Goal: Task Accomplishment & Management: Use online tool/utility

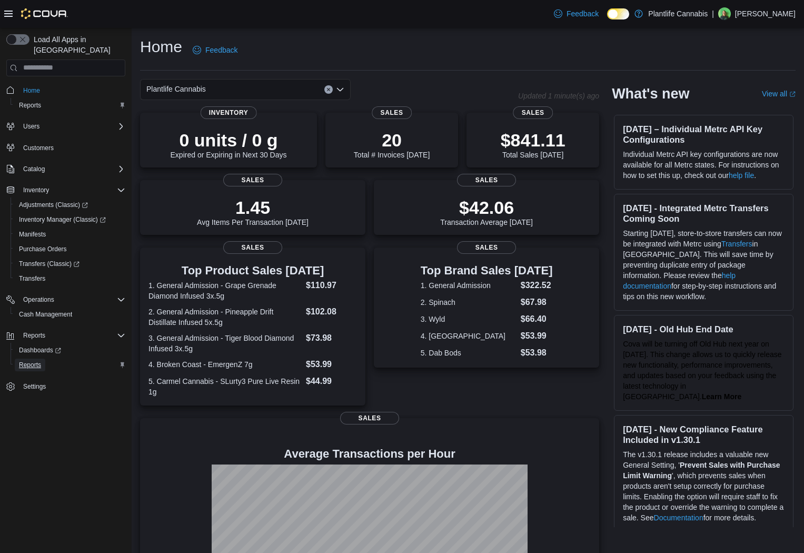
click at [41, 359] on span "Reports" at bounding box center [30, 364] width 22 height 13
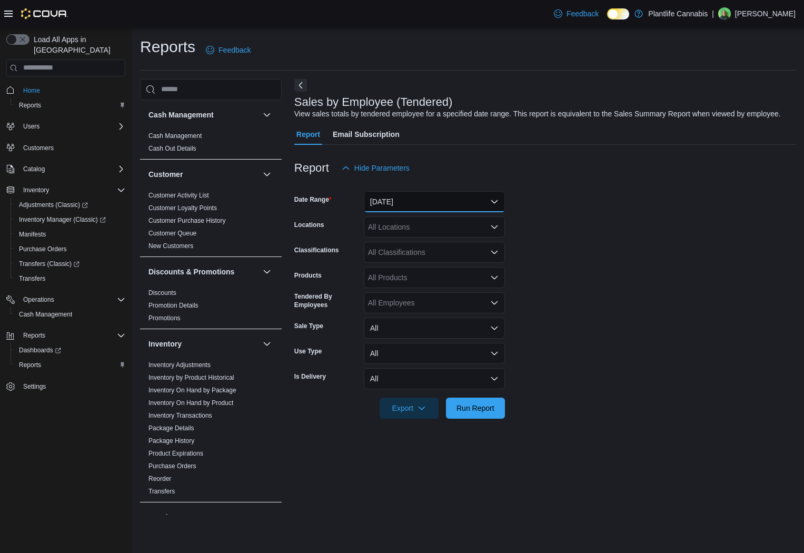
click at [413, 212] on button "[DATE]" at bounding box center [434, 201] width 141 height 21
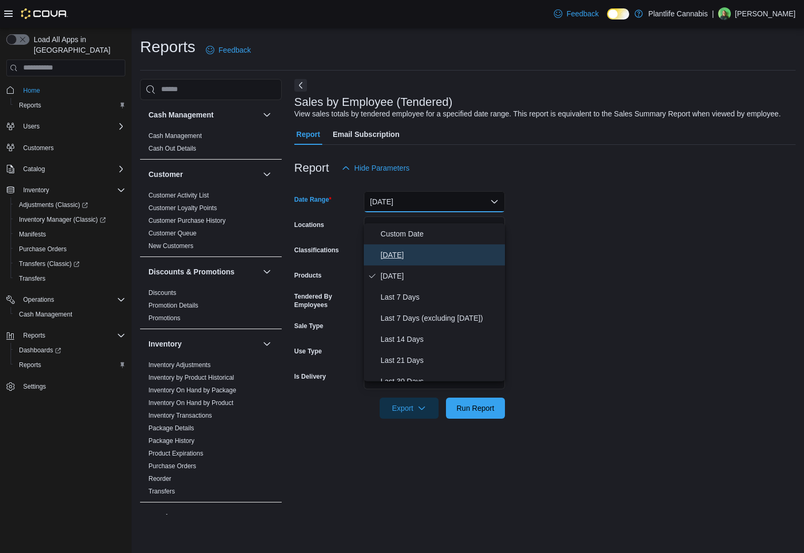
click at [411, 264] on button "[DATE]" at bounding box center [434, 254] width 141 height 21
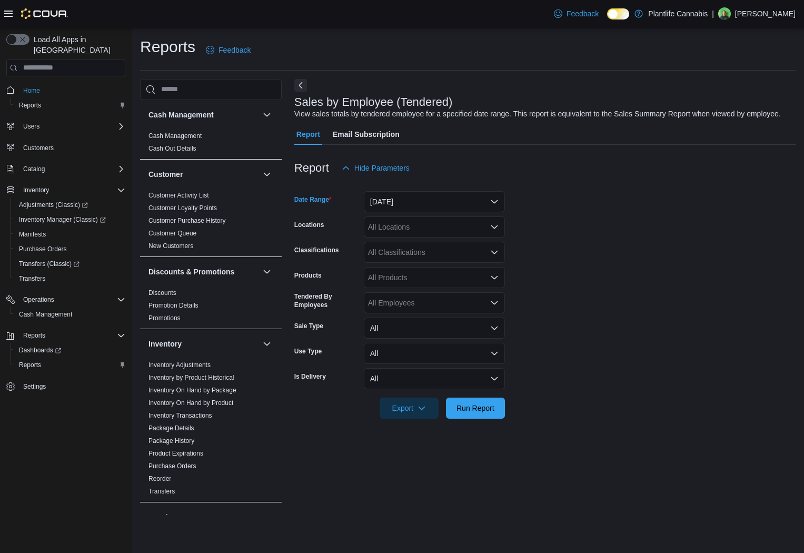
click at [408, 237] on div "All Locations" at bounding box center [434, 226] width 141 height 21
type input "***"
click at [442, 276] on span "Edmonton - [GEOGRAPHIC_DATA]" at bounding box center [449, 271] width 117 height 11
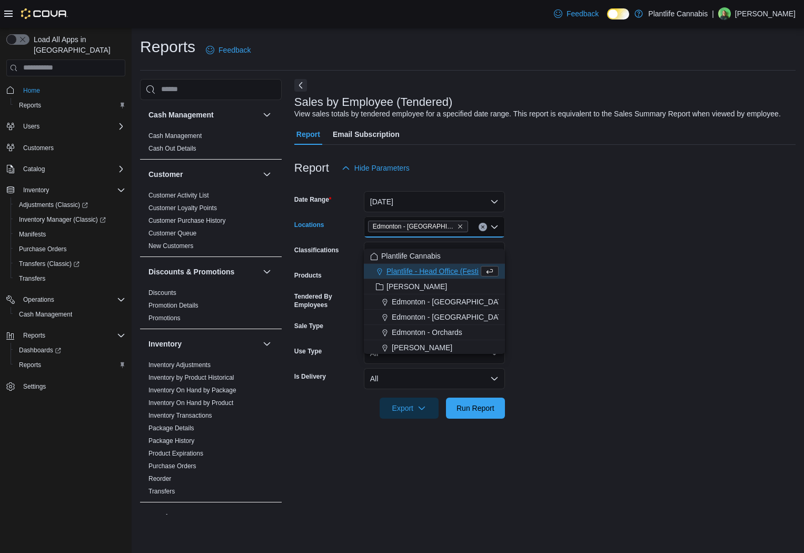
drag, startPoint x: 585, startPoint y: 279, endPoint x: 460, endPoint y: 277, distance: 124.7
click at [577, 279] on form "Date Range [DATE] Locations [GEOGRAPHIC_DATA] - [GEOGRAPHIC_DATA] Combo box. Se…" at bounding box center [544, 298] width 501 height 240
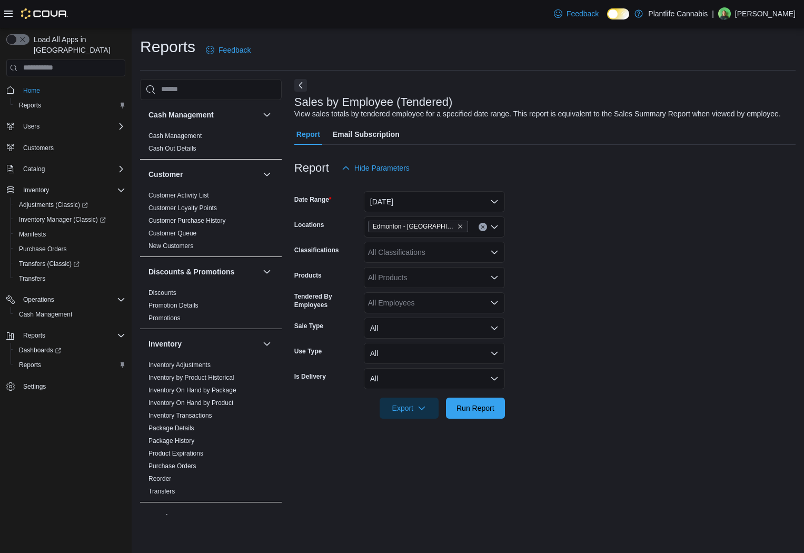
click at [419, 261] on div "All Classifications" at bounding box center [434, 252] width 141 height 21
type input "**"
click at [422, 276] on span "Accessory Group" at bounding box center [414, 281] width 56 height 11
drag, startPoint x: 626, startPoint y: 335, endPoint x: 493, endPoint y: 408, distance: 151.9
click at [625, 336] on form "Date Range [DATE] Locations [GEOGRAPHIC_DATA] - ICE District Classifications Ac…" at bounding box center [544, 298] width 501 height 240
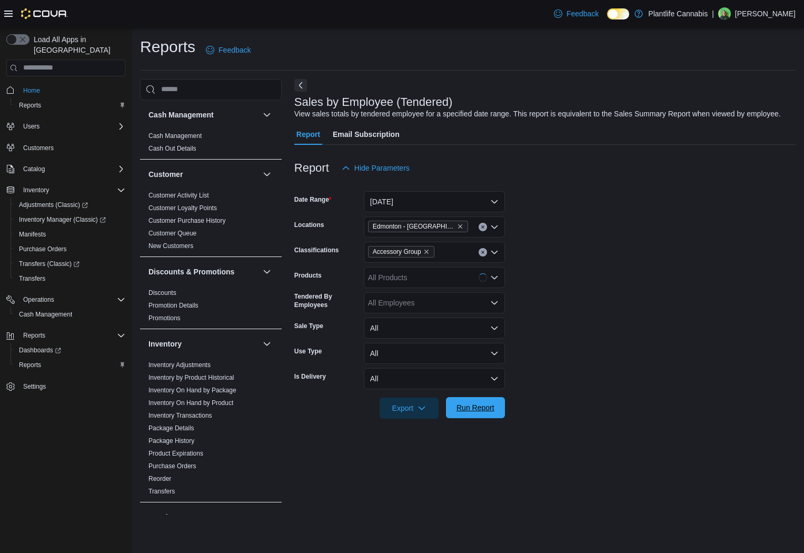
click at [481, 413] on span "Run Report" at bounding box center [475, 407] width 38 height 11
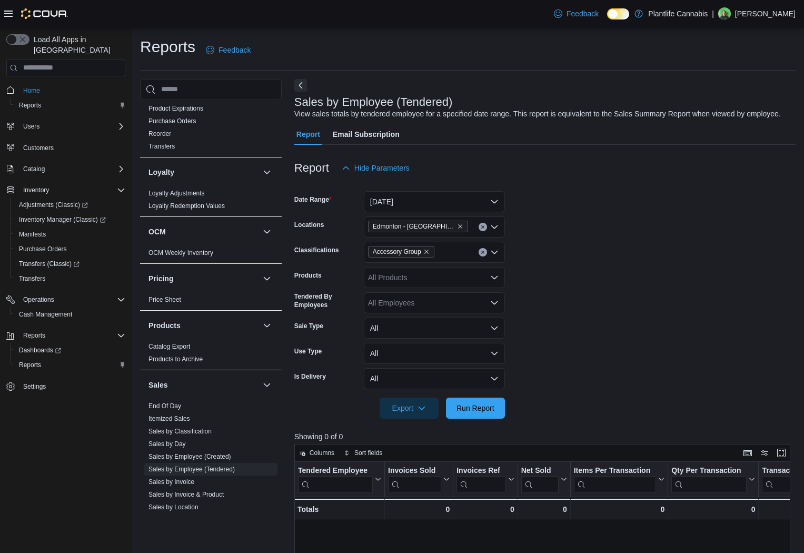
scroll to position [360, 0]
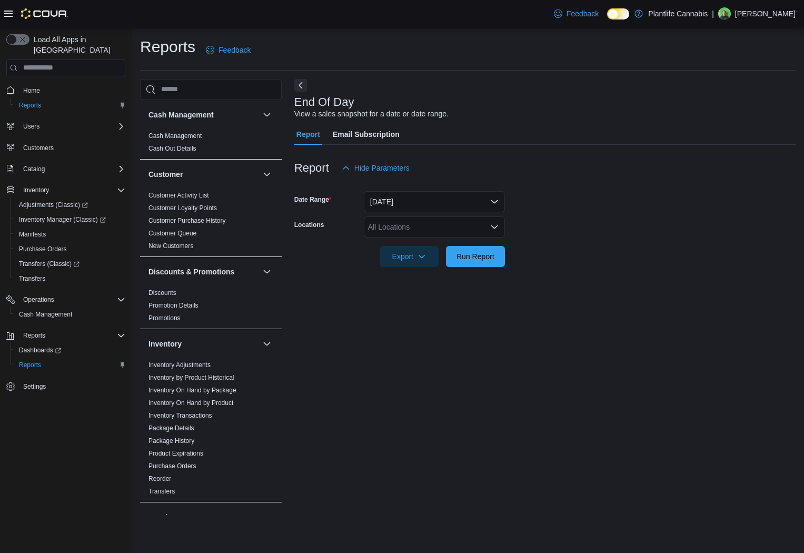
click at [436, 234] on div "All Locations" at bounding box center [434, 226] width 141 height 21
type input "***"
click at [437, 263] on span "Edmonton - [GEOGRAPHIC_DATA]" at bounding box center [449, 260] width 117 height 11
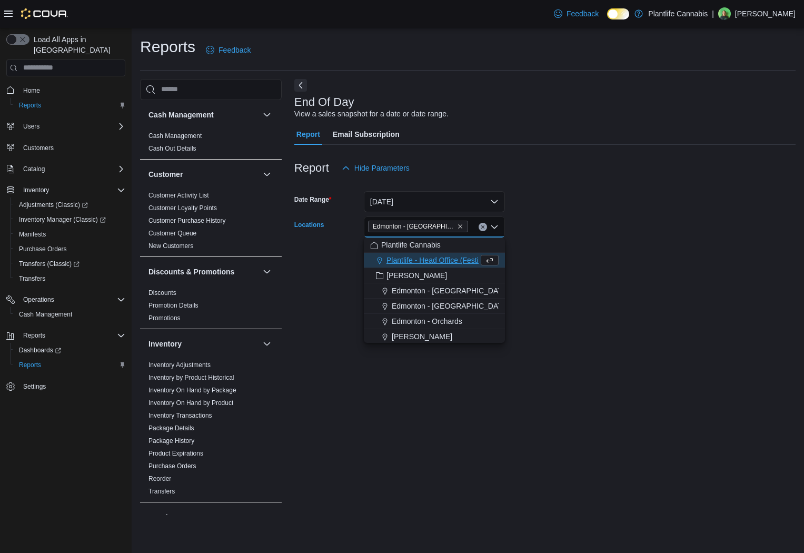
click at [616, 258] on form "Date Range Today Locations Edmonton - ICE District Combo box. Selected. Edmonto…" at bounding box center [544, 222] width 501 height 88
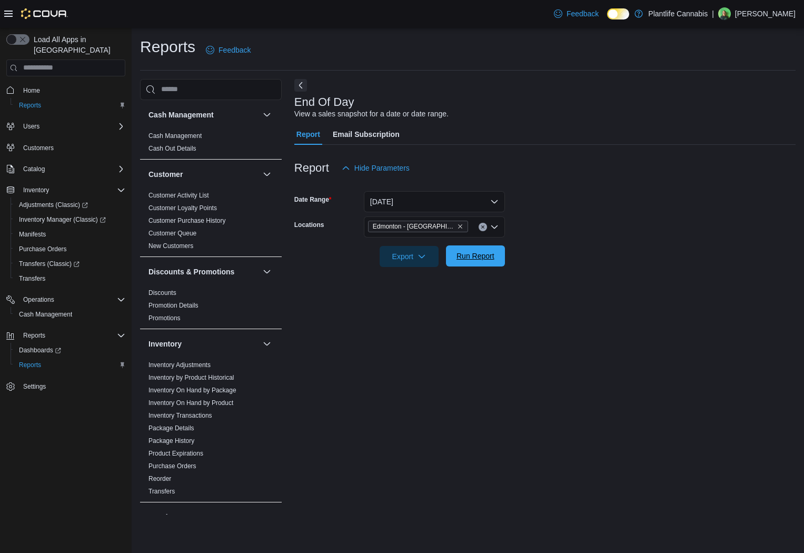
click at [481, 255] on span "Run Report" at bounding box center [475, 255] width 38 height 11
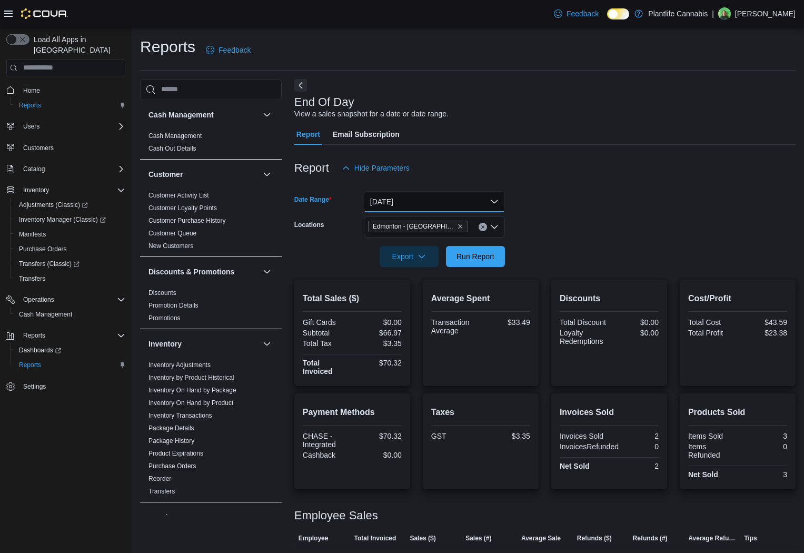
click at [403, 197] on button "[DATE]" at bounding box center [434, 201] width 141 height 21
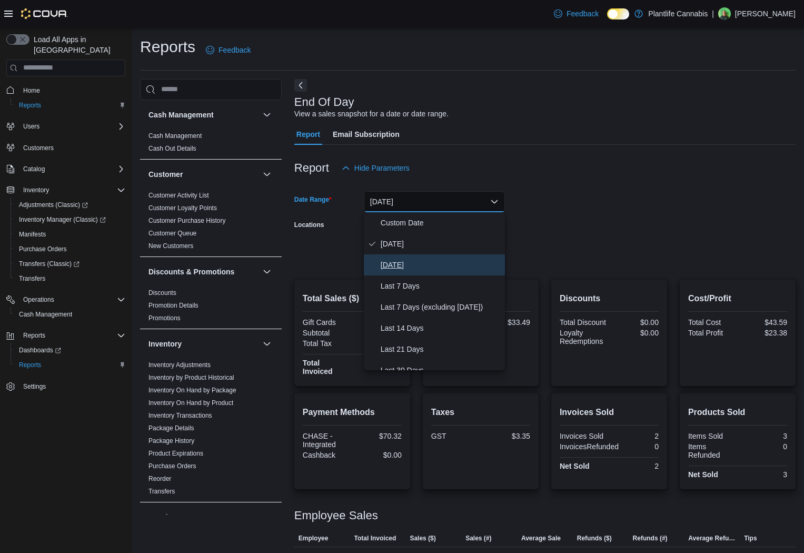
click at [433, 254] on button "[DATE]" at bounding box center [434, 264] width 141 height 21
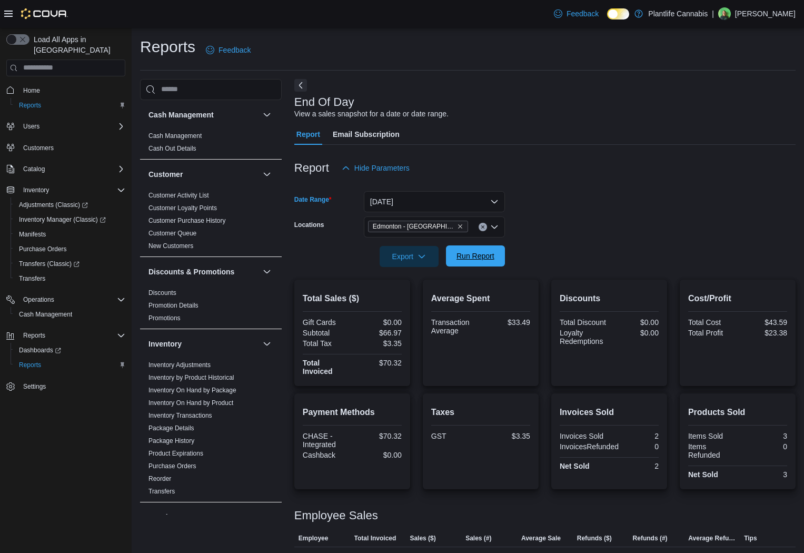
click at [478, 253] on span "Run Report" at bounding box center [475, 255] width 38 height 11
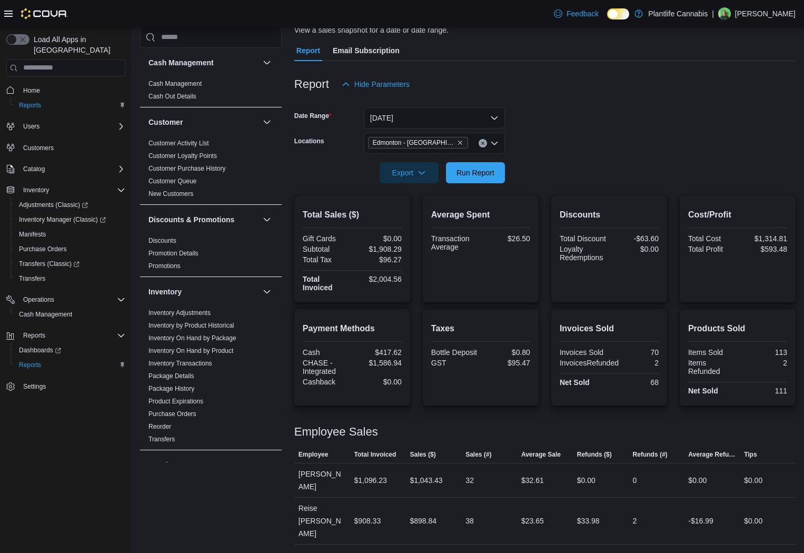
scroll to position [58, 0]
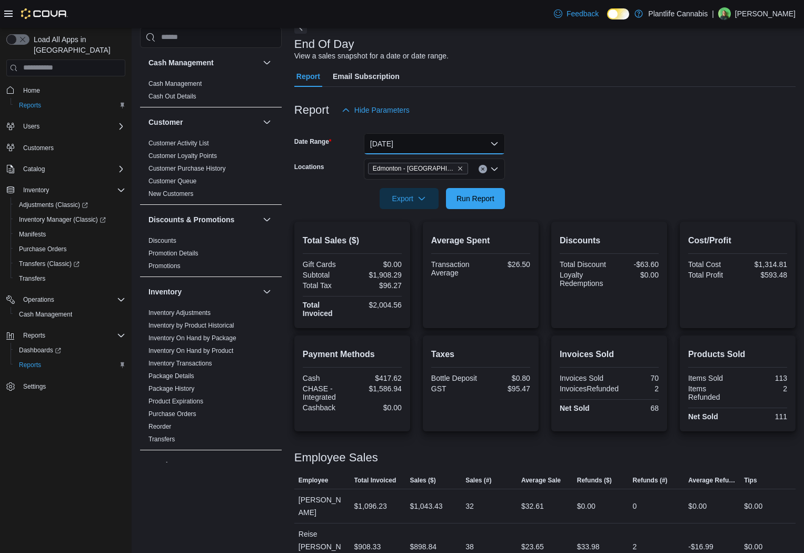
click at [417, 148] on button "[DATE]" at bounding box center [434, 143] width 141 height 21
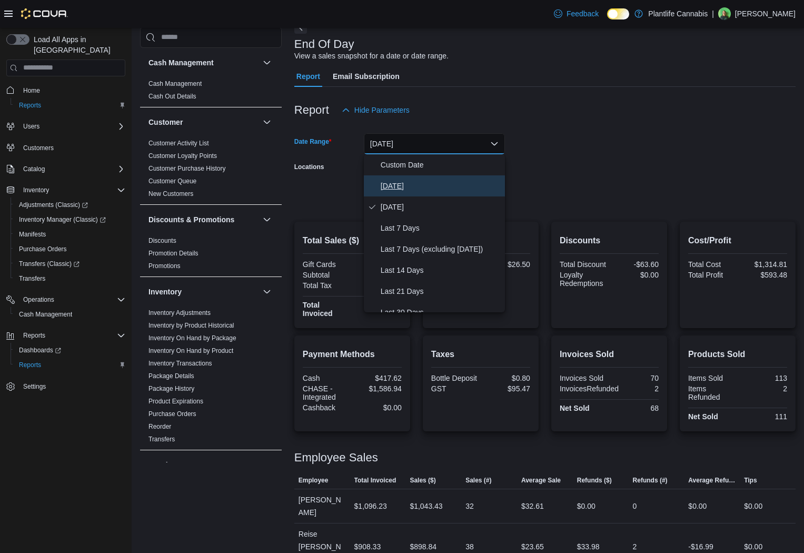
click at [427, 184] on span "[DATE]" at bounding box center [440, 185] width 120 height 13
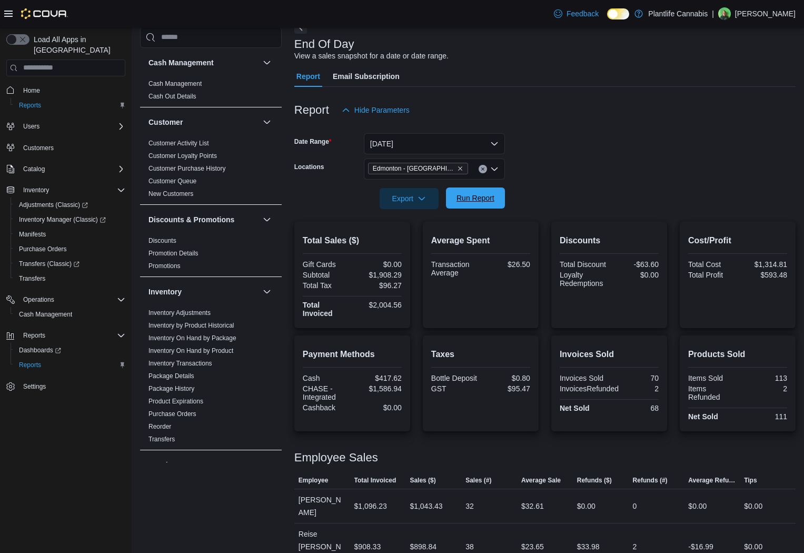
click at [466, 200] on span "Run Report" at bounding box center [475, 198] width 38 height 11
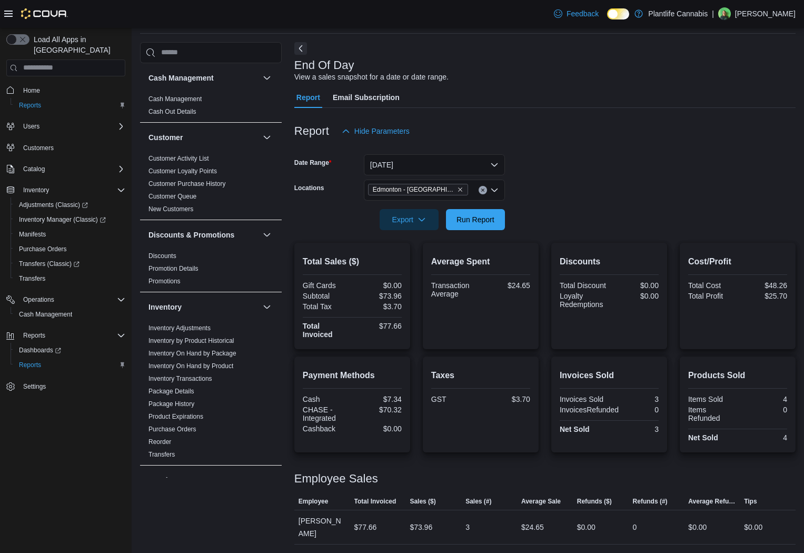
scroll to position [24, 0]
